Goal: Task Accomplishment & Management: Complete application form

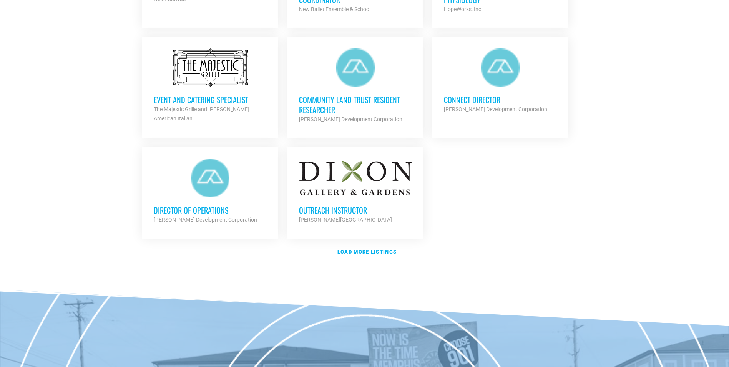
scroll to position [922, 0]
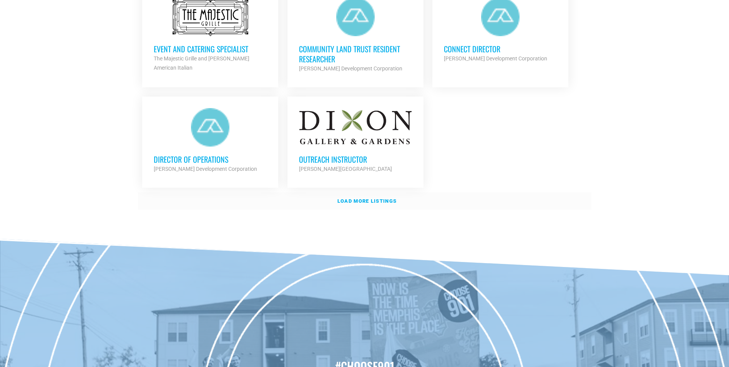
click at [375, 194] on link "Load more listings" at bounding box center [365, 201] width 454 height 18
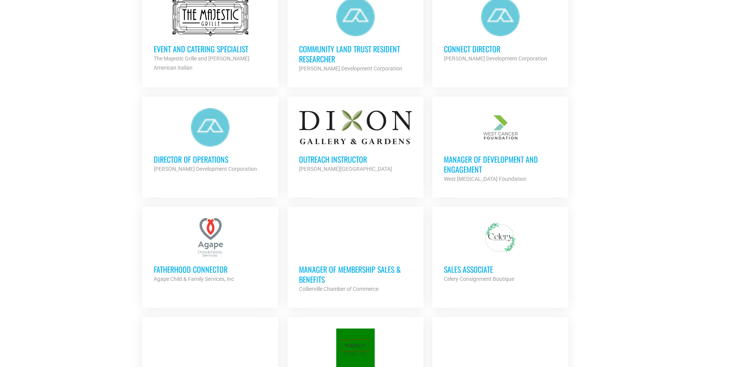
scroll to position [999, 0]
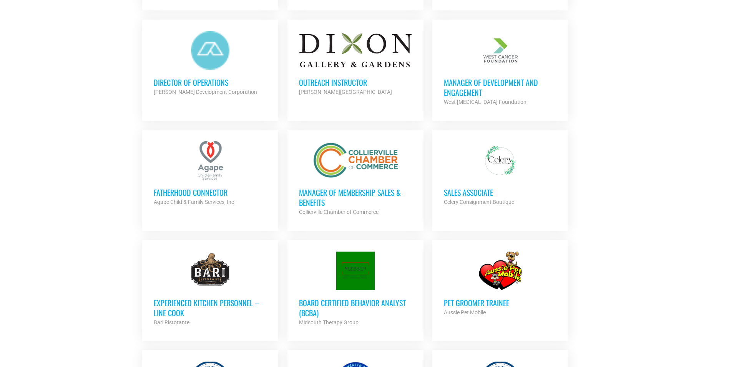
click at [469, 87] on h3 "Manager of Development and Engagement" at bounding box center [500, 87] width 113 height 20
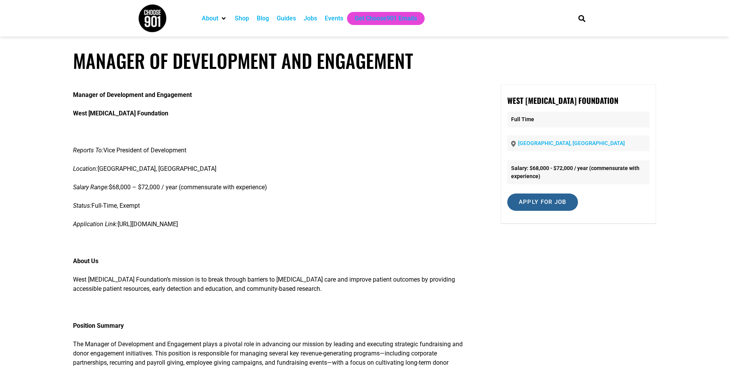
click at [545, 205] on input "Apply for job" at bounding box center [542, 201] width 71 height 17
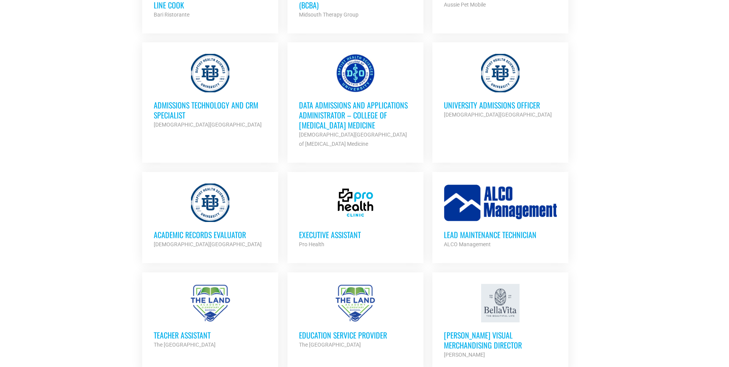
scroll to position [1460, 0]
